Goal: Task Accomplishment & Management: Use online tool/utility

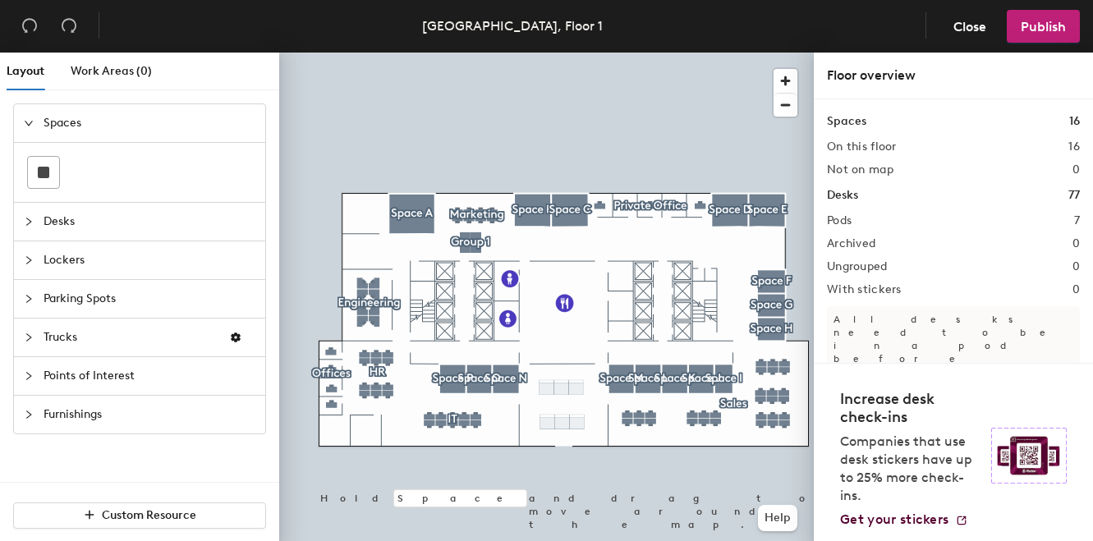
click at [31, 412] on icon "collapsed" at bounding box center [29, 415] width 10 height 10
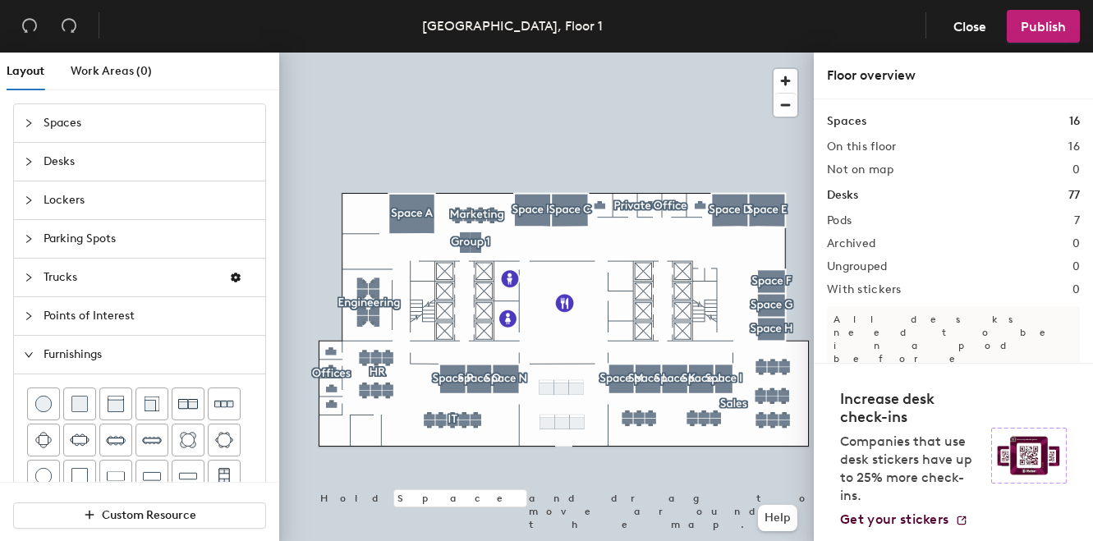
click at [34, 318] on div at bounding box center [34, 316] width 20 height 18
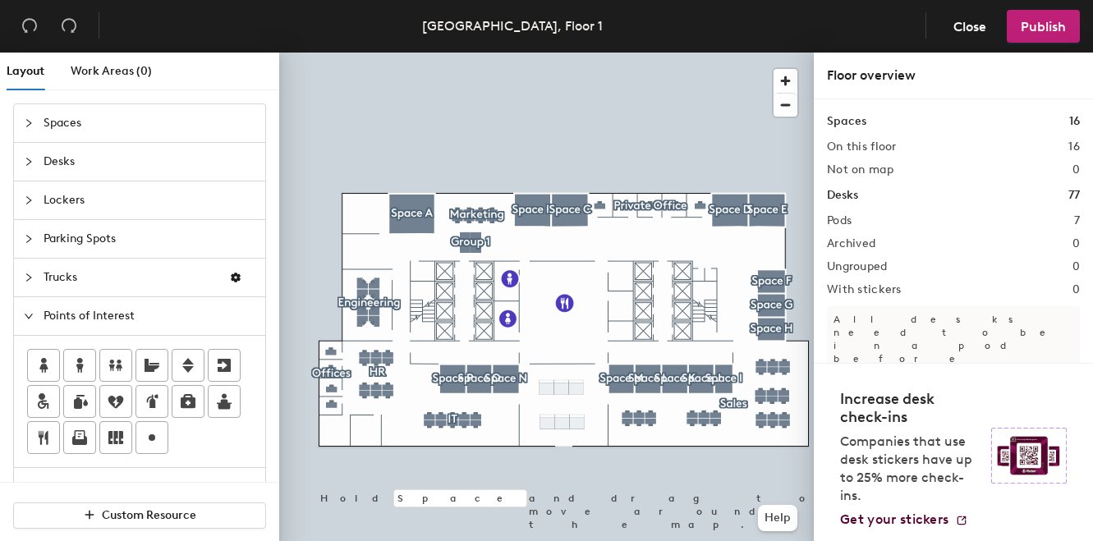
click at [56, 232] on span "Parking Spots" at bounding box center [150, 239] width 212 height 38
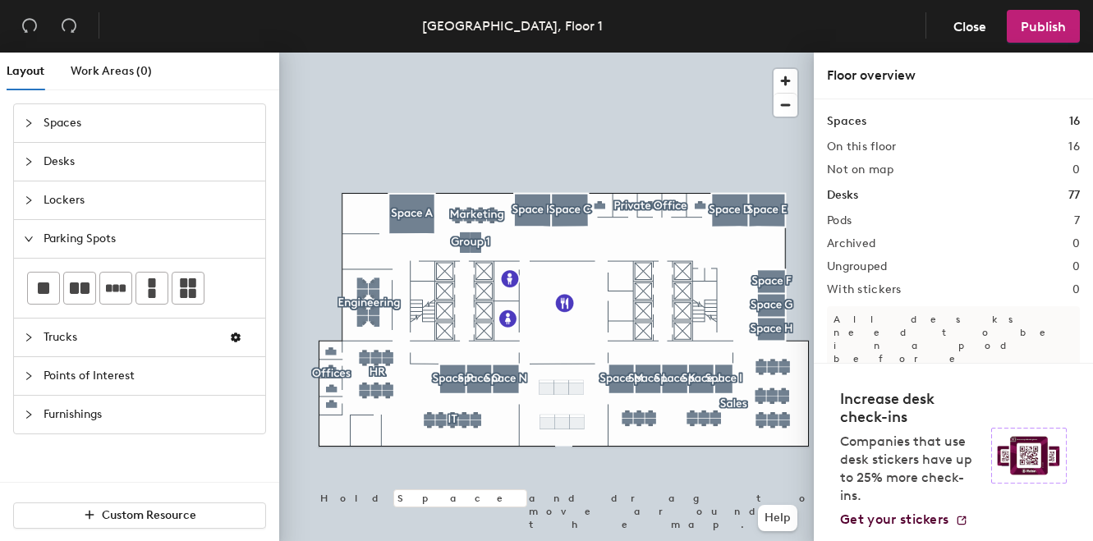
click at [53, 157] on span "Desks" at bounding box center [150, 162] width 212 height 38
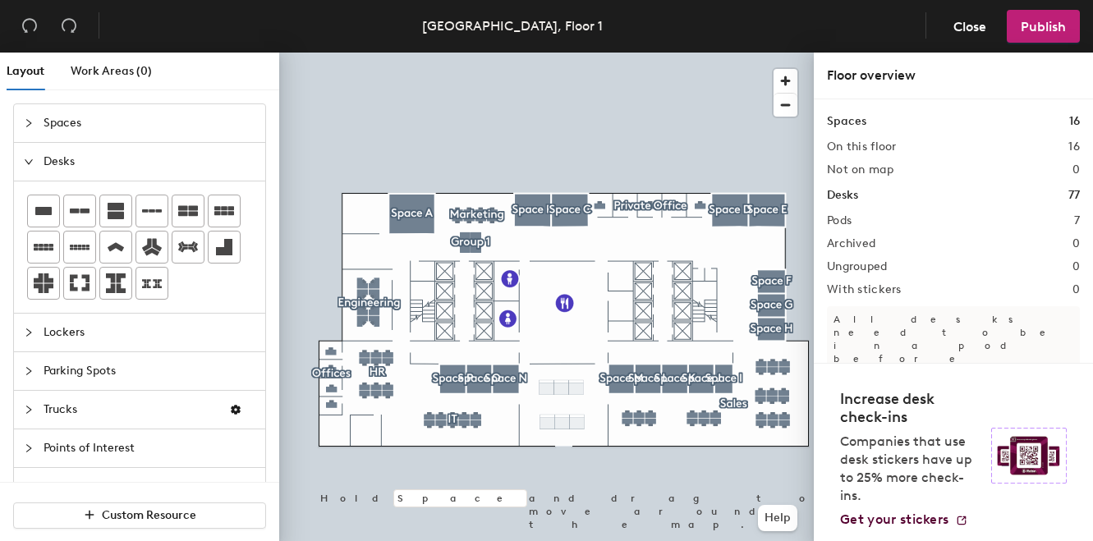
click at [53, 133] on span "Spaces" at bounding box center [150, 123] width 212 height 38
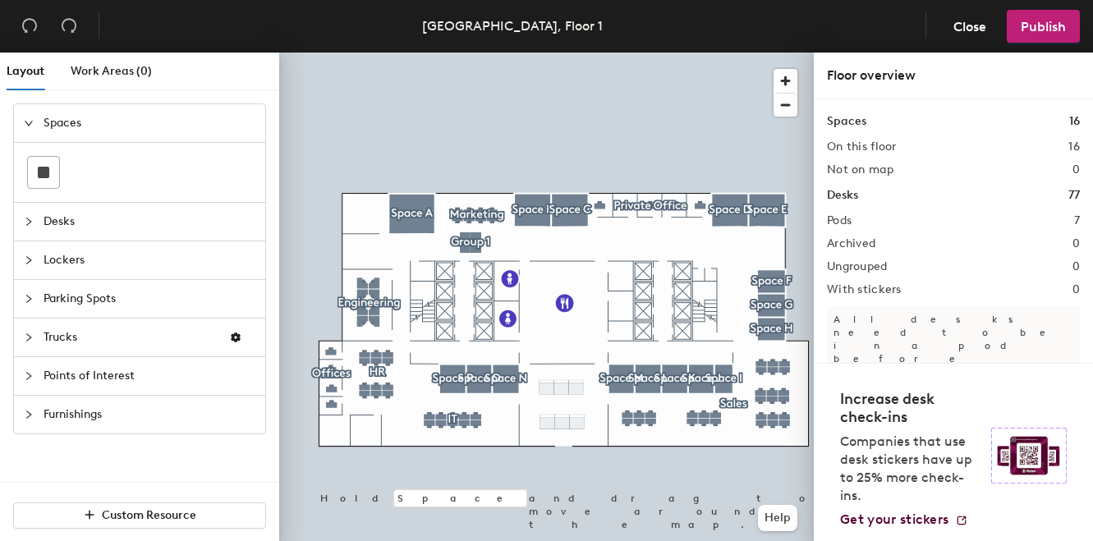
click at [71, 223] on span "Desks" at bounding box center [150, 222] width 212 height 38
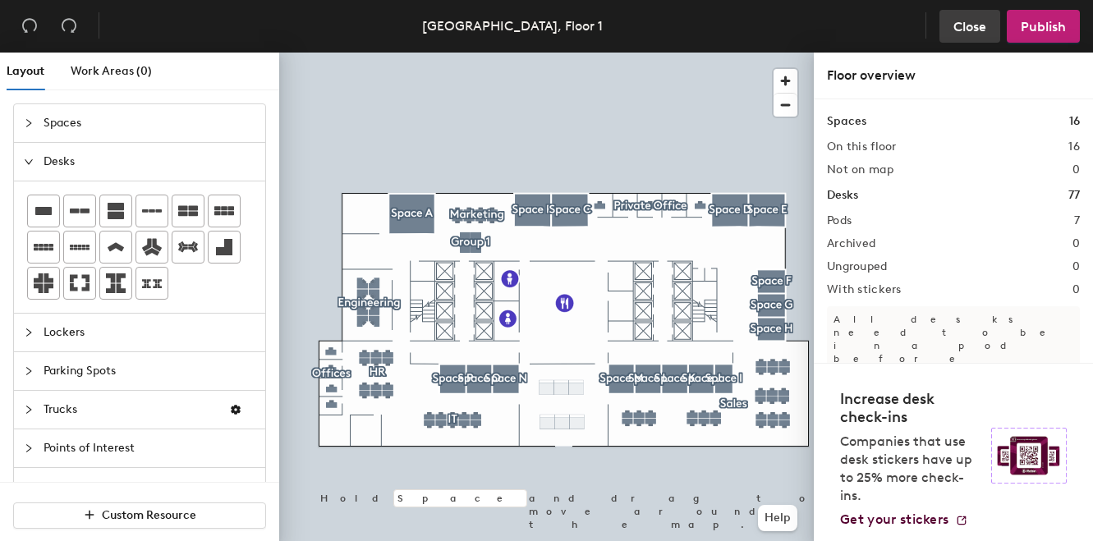
click at [961, 25] on span "Close" at bounding box center [969, 27] width 33 height 16
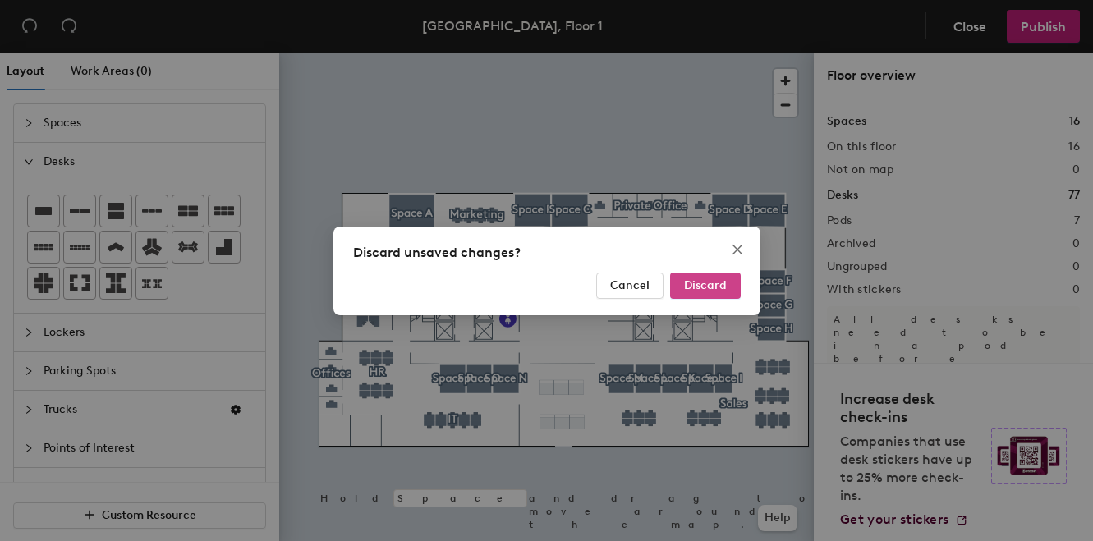
click at [690, 283] on span "Discard" at bounding box center [705, 285] width 43 height 14
